Goal: Book appointment/travel/reservation

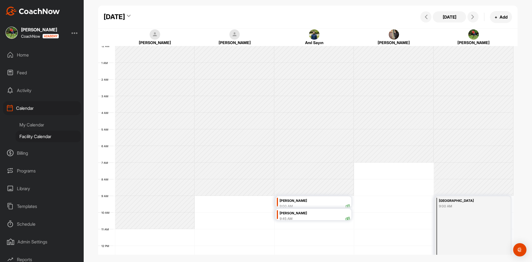
scroll to position [124, 0]
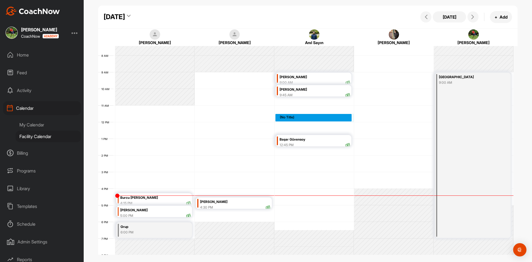
click at [300, 119] on div "12 AM 1 AM 2 AM 3 AM 4 AM 5 AM 6 AM 7 AM 8 AM 9 AM 10 AM 11 AM 12 PM 1 PM 2 PM …" at bounding box center [306, 121] width 416 height 399
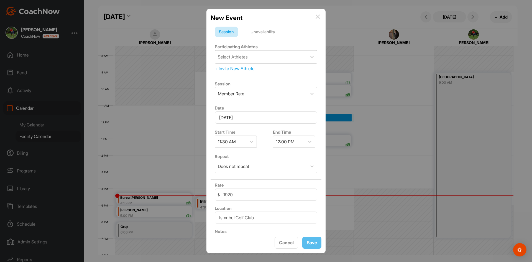
click at [251, 58] on div "Select Athletes" at bounding box center [261, 56] width 92 height 13
type input "sam pars"
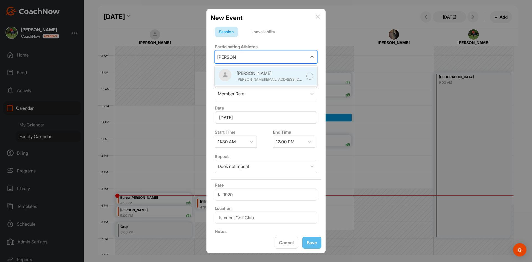
click at [256, 80] on div "sam.bozkir@hisarschool.k12.tr" at bounding box center [270, 80] width 67 height 6
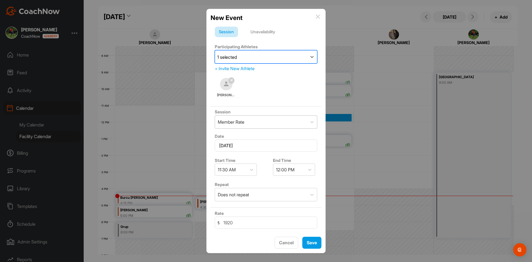
click at [301, 128] on div "Member Rate" at bounding box center [261, 122] width 92 height 13
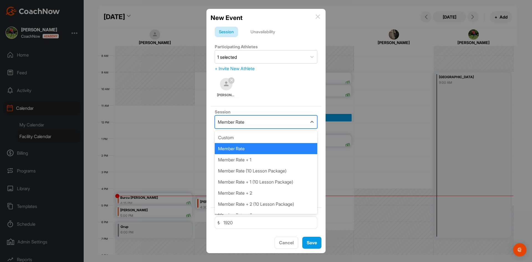
click at [301, 128] on div "Member Rate" at bounding box center [261, 122] width 92 height 13
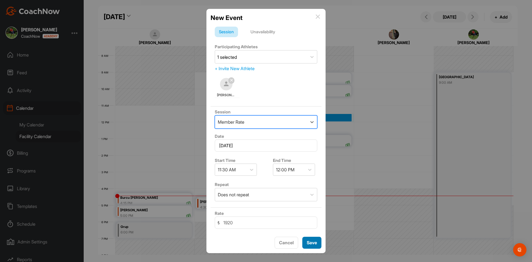
click at [314, 246] on div "Save" at bounding box center [312, 242] width 10 height 7
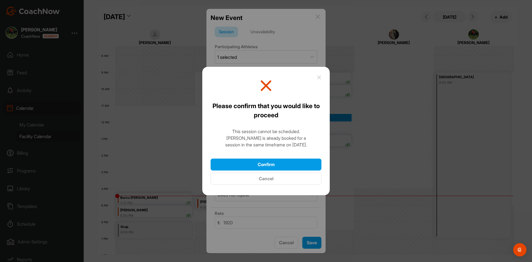
click at [295, 176] on button "Cancel" at bounding box center [266, 179] width 111 height 12
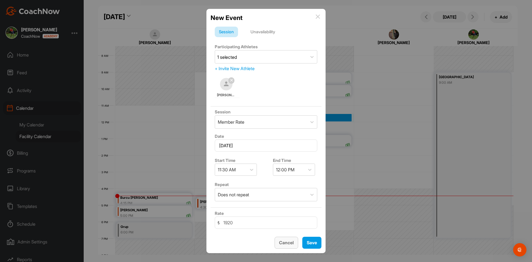
click at [292, 245] on span "Cancel" at bounding box center [286, 243] width 15 height 6
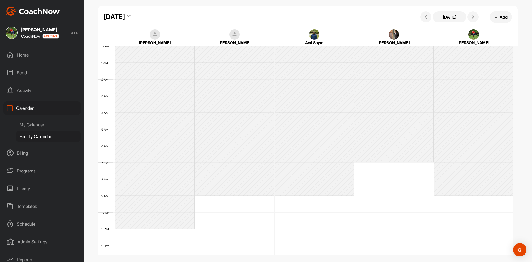
scroll to position [96, 0]
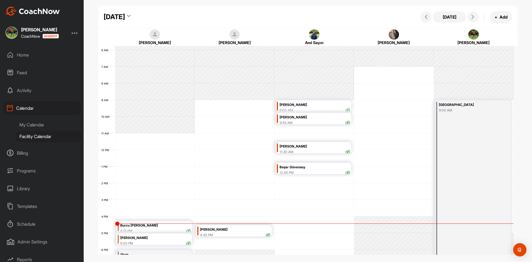
click at [327, 174] on div "12:45 PM" at bounding box center [315, 172] width 70 height 5
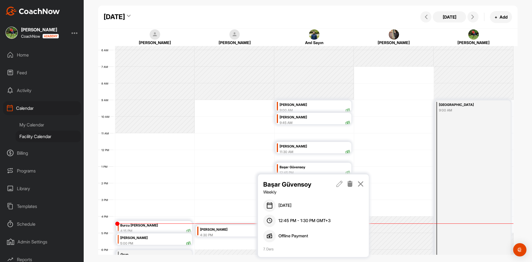
click at [351, 185] on icon at bounding box center [350, 184] width 6 height 6
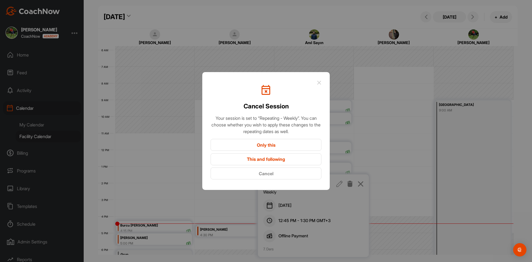
click at [281, 146] on button "Only this" at bounding box center [266, 145] width 111 height 12
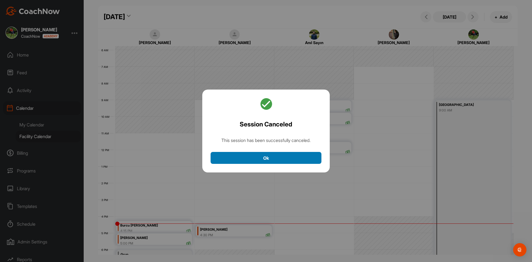
click at [290, 155] on button "Ok" at bounding box center [266, 158] width 111 height 12
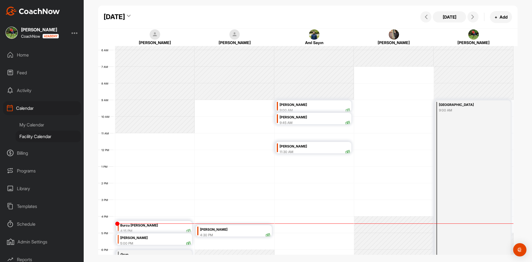
scroll to position [190, 0]
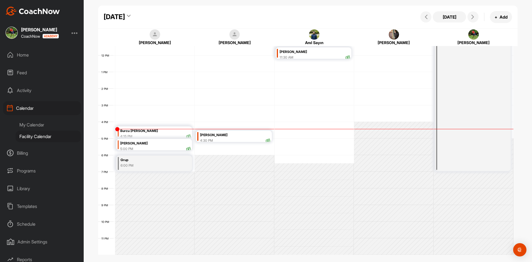
click at [317, 161] on div "12 AM 1 AM 2 AM 3 AM 4 AM 5 AM 6 AM 7 AM 8 AM 9 AM 10 AM 11 AM 12 PM 1 PM 2 PM …" at bounding box center [306, 55] width 416 height 399
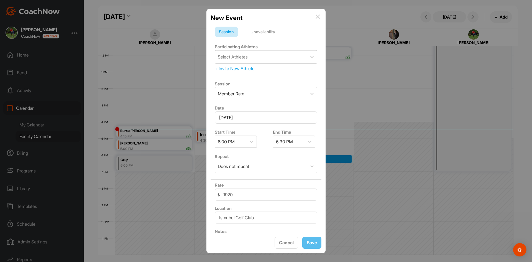
click at [251, 58] on div "Select Athletes" at bounding box center [261, 56] width 92 height 13
type input "o"
type input "rauf"
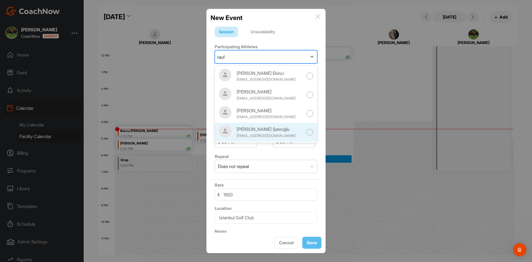
click at [289, 129] on div "[PERSON_NAME] Şatıroğlu" at bounding box center [270, 129] width 67 height 7
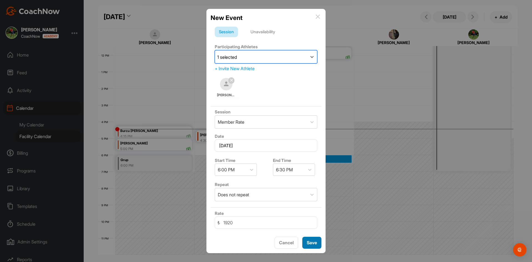
click at [308, 238] on button "Save" at bounding box center [311, 243] width 19 height 12
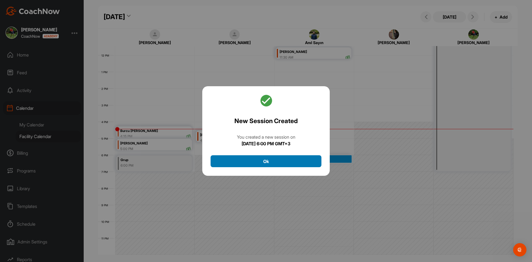
click at [284, 166] on button "Ok" at bounding box center [266, 161] width 111 height 12
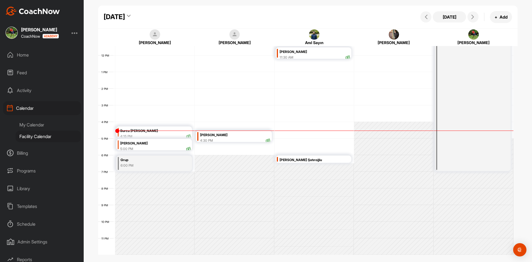
click at [125, 16] on div "[DATE]" at bounding box center [114, 17] width 21 height 10
click at [139, 98] on div "23" at bounding box center [136, 100] width 8 height 8
